Goal: Task Accomplishment & Management: Manage account settings

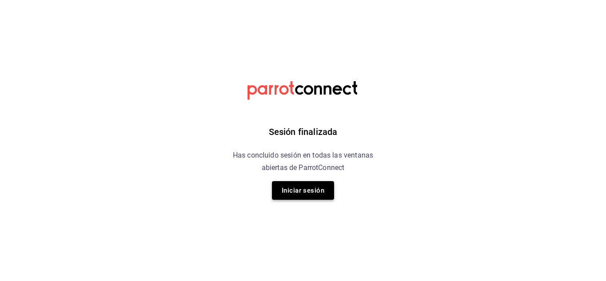
click at [318, 187] on button "Iniciar sesión" at bounding box center [303, 190] width 62 height 19
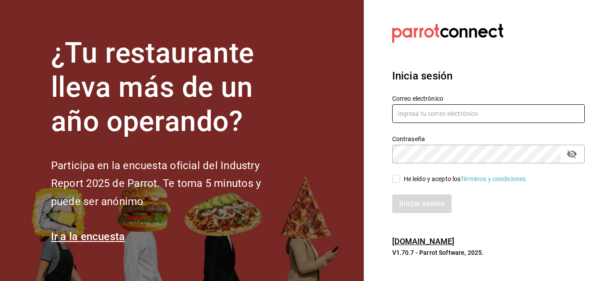
click at [494, 116] on input "text" at bounding box center [488, 113] width 193 height 19
type input "[PERSON_NAME][EMAIL_ADDRESS][DOMAIN_NAME]"
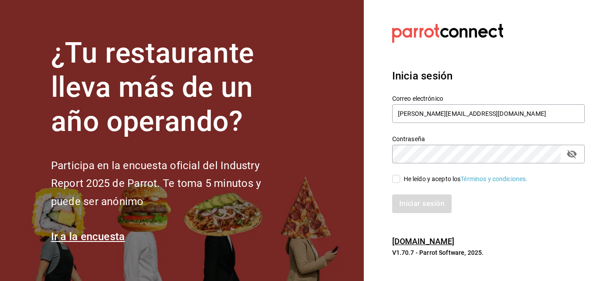
click at [395, 181] on input "He leído y acepto los Términos y condiciones." at bounding box center [396, 179] width 8 height 8
checkbox input "true"
click at [414, 208] on button "Iniciar sesión" at bounding box center [422, 203] width 60 height 19
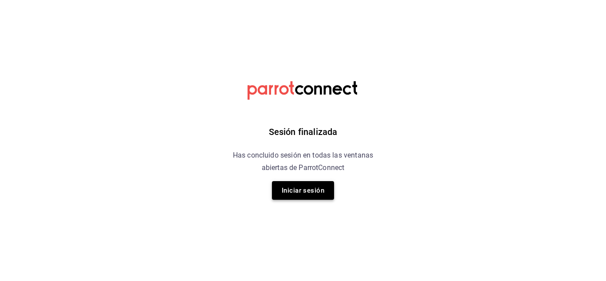
click at [291, 196] on button "Iniciar sesión" at bounding box center [303, 190] width 62 height 19
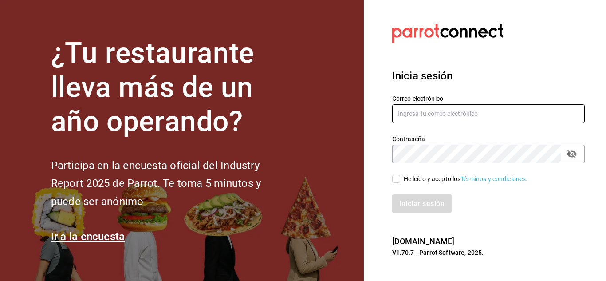
click at [421, 117] on input "text" at bounding box center [488, 113] width 193 height 19
type input "[PERSON_NAME][EMAIL_ADDRESS][DOMAIN_NAME]"
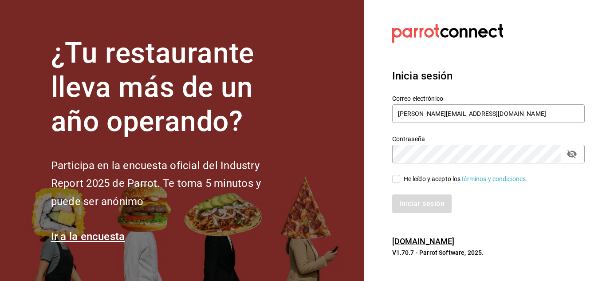
click at [396, 179] on input "He leído y acepto los Términos y condiciones." at bounding box center [396, 179] width 8 height 8
checkbox input "true"
click at [411, 203] on button "Iniciar sesión" at bounding box center [422, 203] width 60 height 19
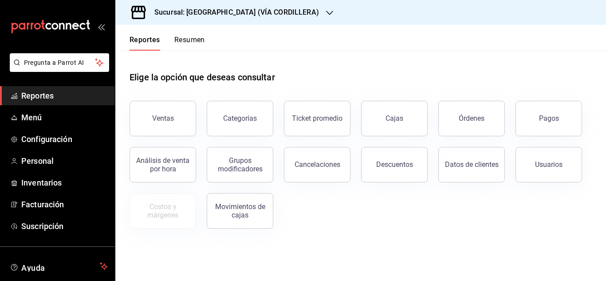
click at [326, 13] on icon "button" at bounding box center [329, 12] width 7 height 7
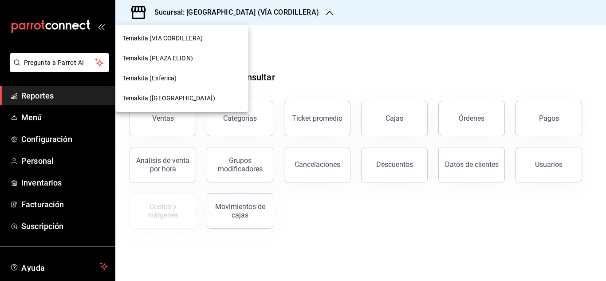
click at [183, 96] on span "Temakita (Plaza Saagui)" at bounding box center [168, 98] width 93 height 9
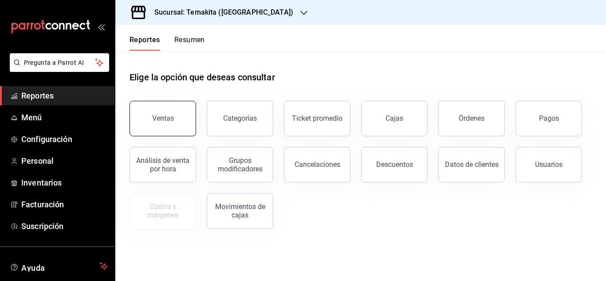
click at [151, 124] on button "Ventas" at bounding box center [163, 118] width 67 height 35
